Goal: Check status: Check status

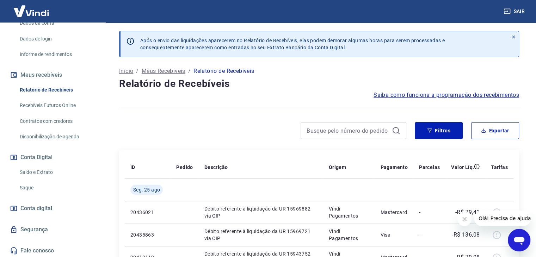
scroll to position [110, 0]
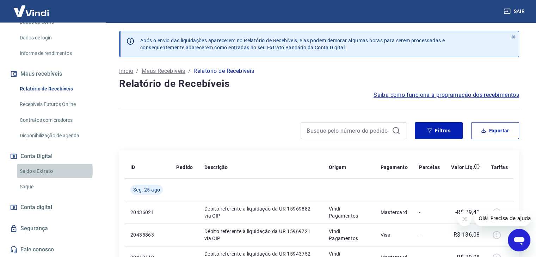
click at [46, 171] on link "Saldo e Extrato" at bounding box center [57, 171] width 80 height 14
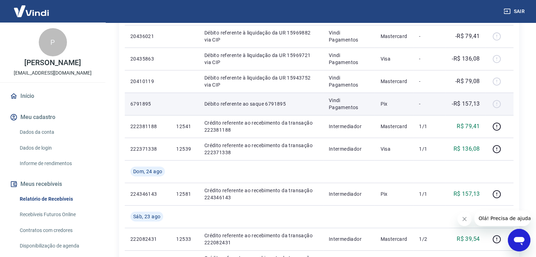
scroll to position [141, 0]
